Goal: Check status: Check status

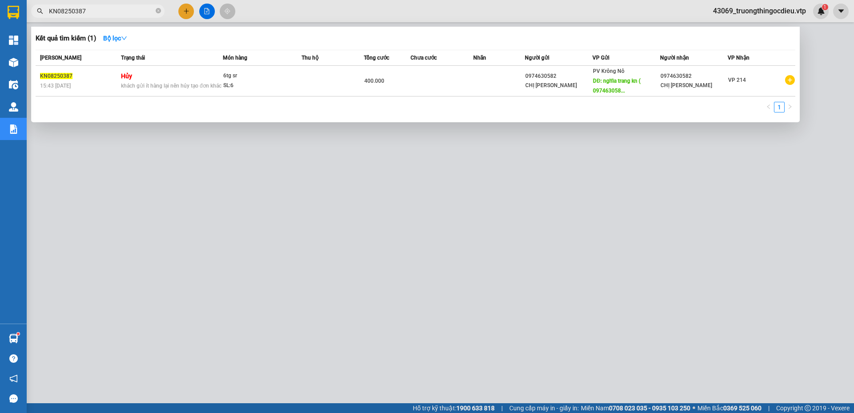
click at [97, 9] on input "KN08250387" at bounding box center [101, 11] width 105 height 10
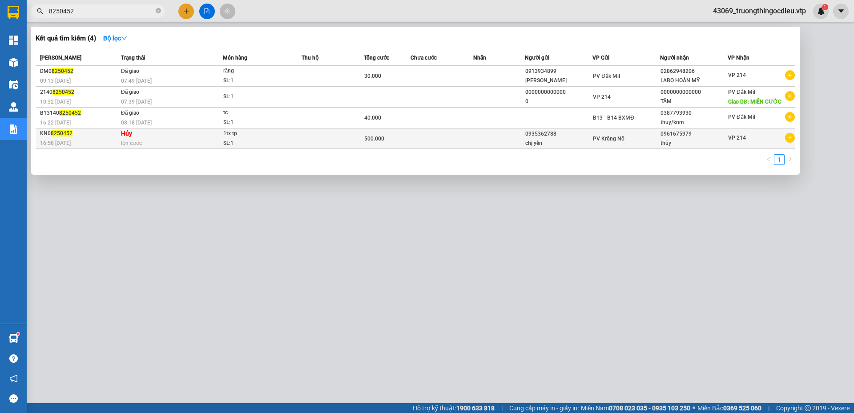
type input "8250452"
click at [93, 141] on div "16:58 [DATE]" at bounding box center [79, 143] width 78 height 10
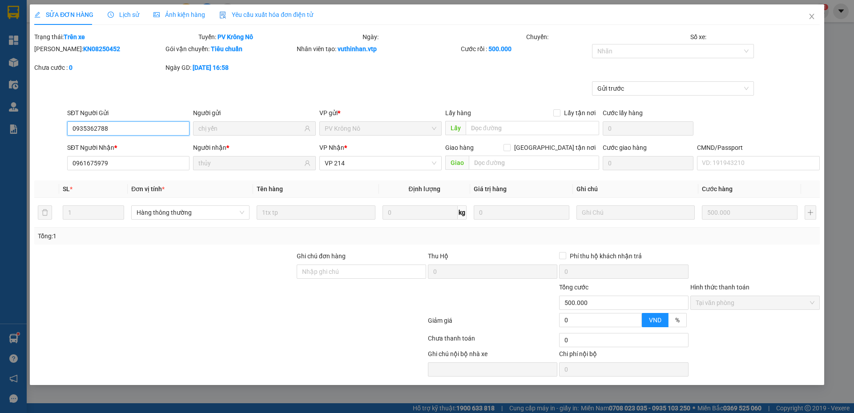
type input "0935362788"
type input "chị yến"
type input "0961675979"
type input "thủy"
type input "500.000"
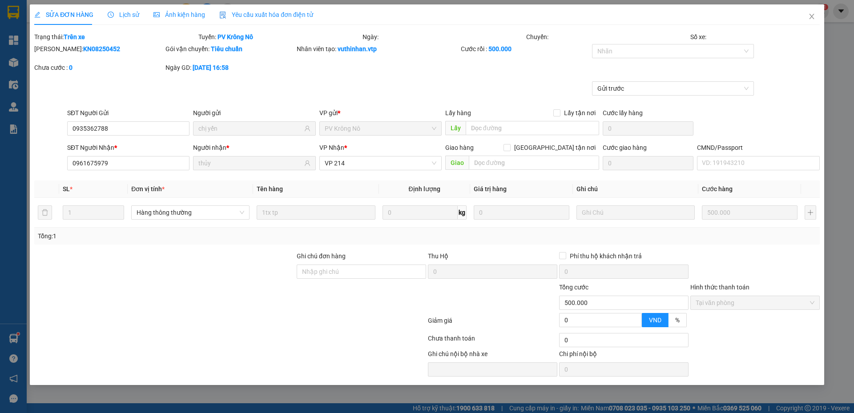
drag, startPoint x: 94, startPoint y: 50, endPoint x: 57, endPoint y: 53, distance: 36.6
click at [57, 53] on div "[PERSON_NAME]: KN08250452" at bounding box center [98, 49] width 129 height 10
copy b "KN08250452"
click at [9, 131] on div "SỬA ĐƠN HÀNG Lịch sử Ảnh kiện hàng Yêu cầu xuất hóa đơn điện tử Total Paid Fee …" at bounding box center [427, 206] width 854 height 413
click at [809, 16] on icon "close" at bounding box center [811, 16] width 7 height 7
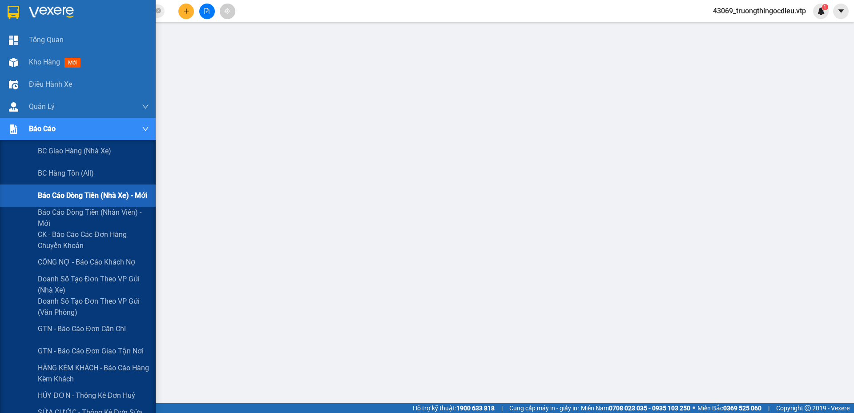
click at [56, 190] on span "Báo cáo dòng tiền (nhà xe) - mới" at bounding box center [92, 195] width 109 height 11
